Goal: Task Accomplishment & Management: Complete application form

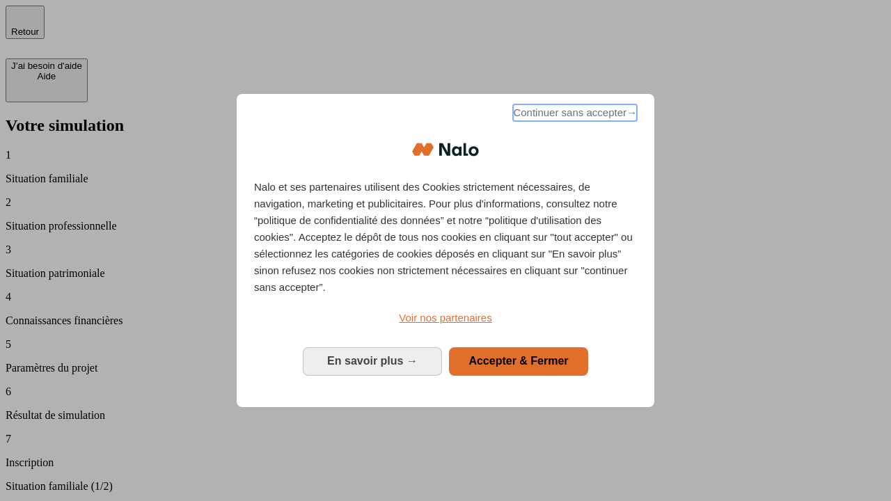
click at [574, 115] on span "Continuer sans accepter →" at bounding box center [575, 112] width 124 height 17
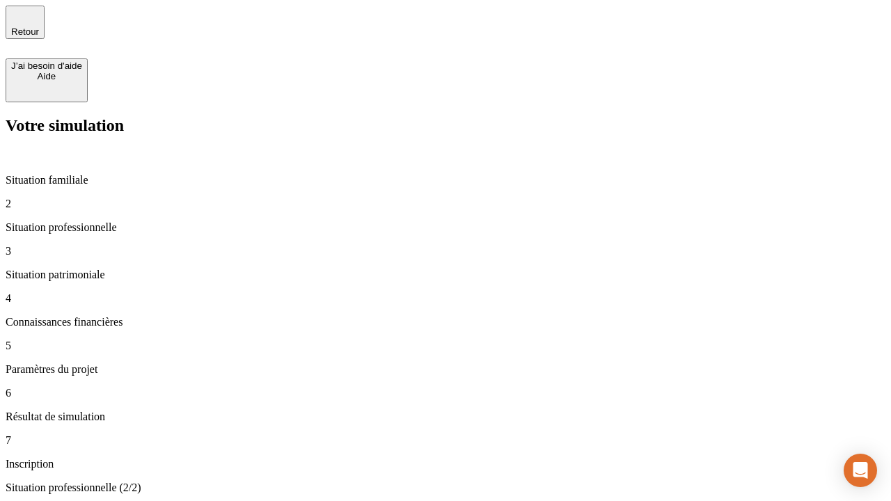
type input "30 000"
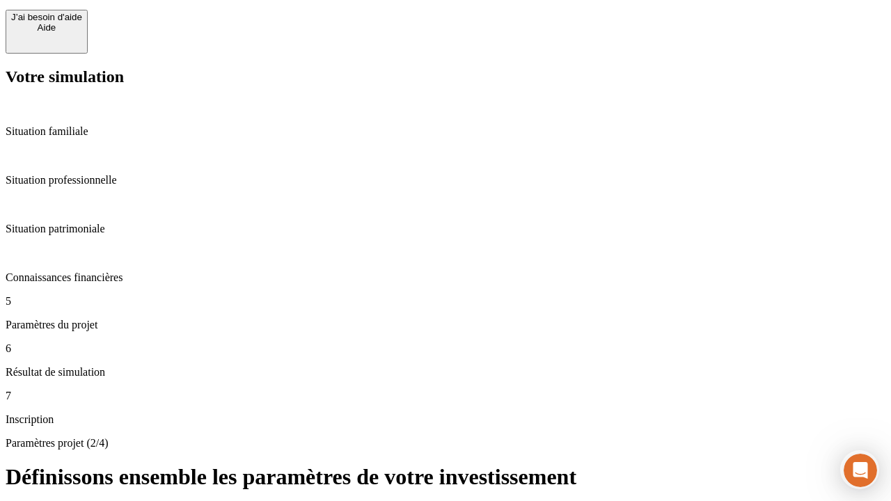
type input "25"
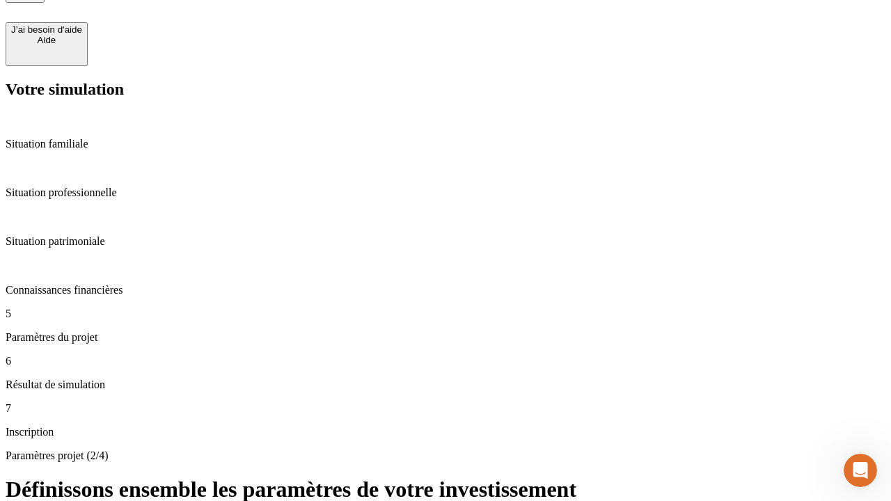
type input "1 000"
type input "640"
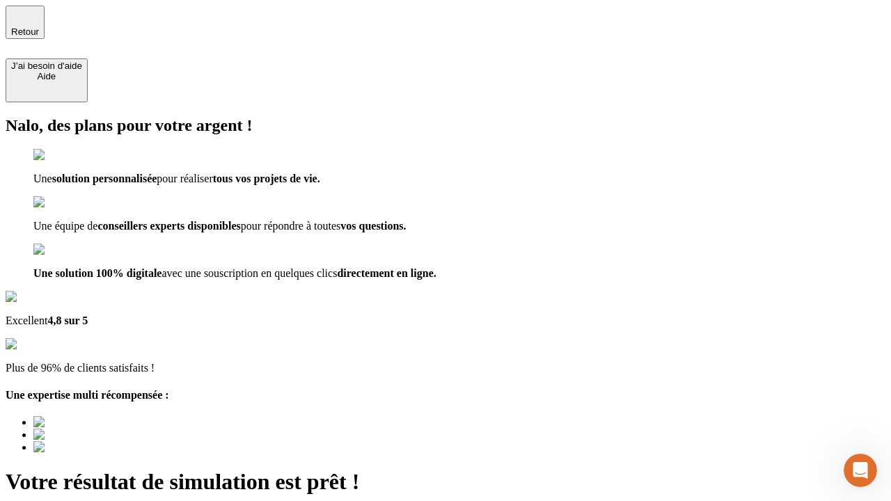
type input "[EMAIL_ADDRESS][PERSON_NAME][DOMAIN_NAME]"
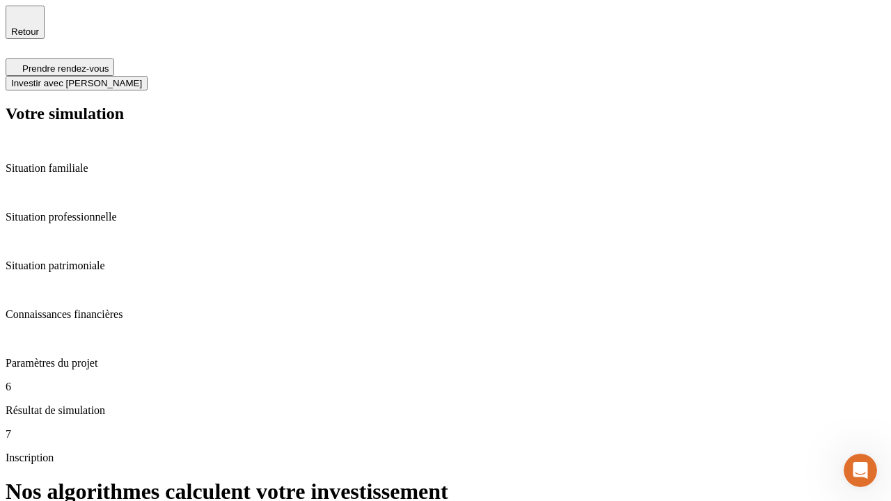
scroll to position [6, 0]
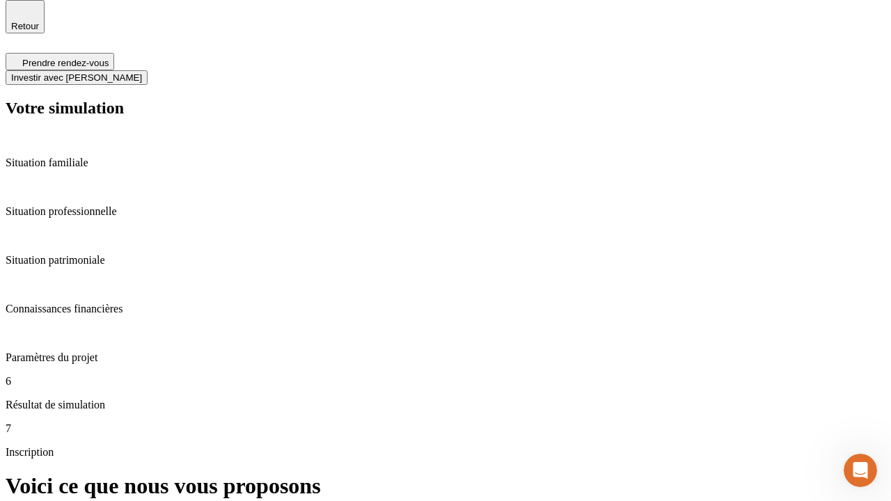
click at [142, 72] on span "Investir avec [PERSON_NAME]" at bounding box center [76, 77] width 131 height 10
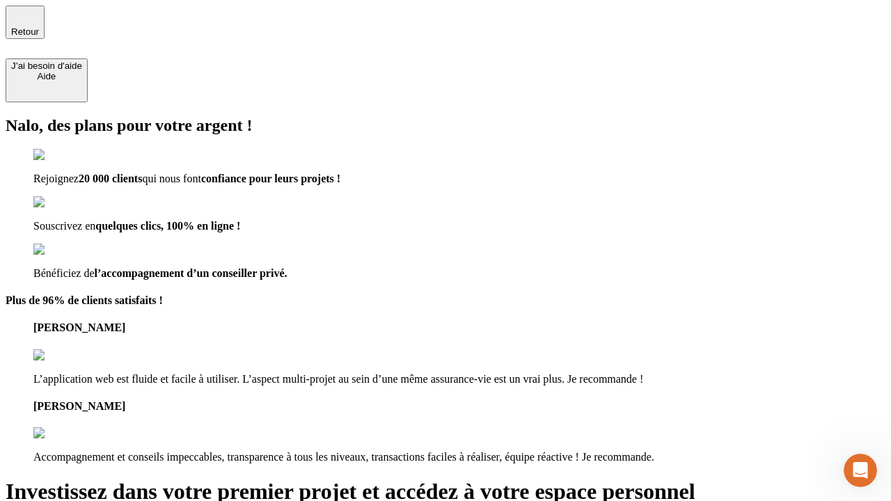
type input "[PERSON_NAME][EMAIL_ADDRESS][DOMAIN_NAME]"
